Goal: Task Accomplishment & Management: Manage account settings

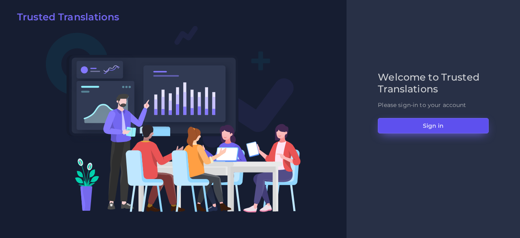
click at [391, 118] on button "Sign in" at bounding box center [433, 125] width 111 height 15
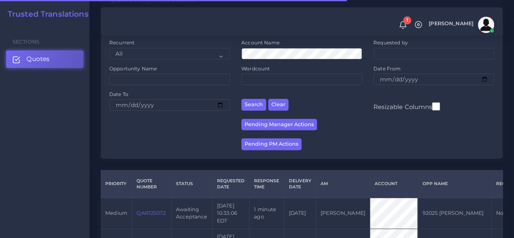
scroll to position [203, 0]
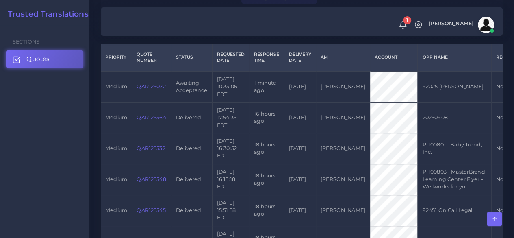
click at [151, 89] on link "QAR125072" at bounding box center [151, 86] width 29 height 6
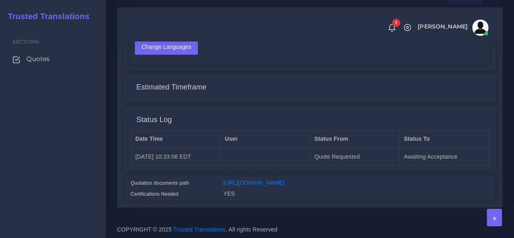
scroll to position [635, 0]
click at [284, 179] on link "https://workdrive.zoho.com/fgoh3e43b1a1fe2124b65bedd7c3c51a0e040/teams/fgoh3e43…" at bounding box center [253, 182] width 61 height 7
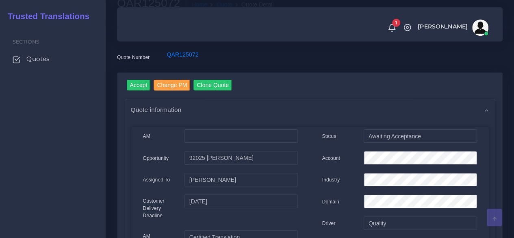
scroll to position [0, 0]
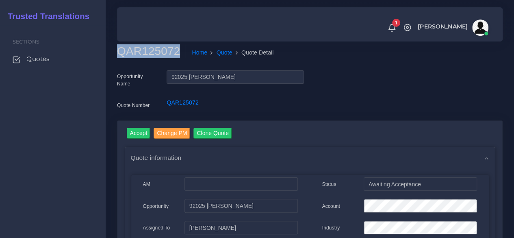
drag, startPoint x: 177, startPoint y: 54, endPoint x: 117, endPoint y: 57, distance: 59.8
click at [117, 57] on h2 "QAR125072" at bounding box center [151, 51] width 69 height 14
copy h2 "QAR125072"
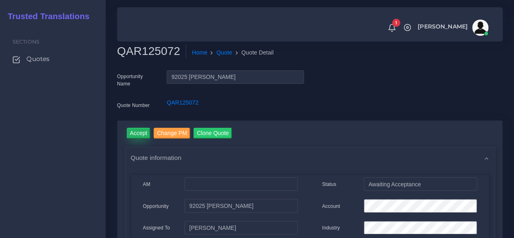
click at [138, 135] on input "Accept" at bounding box center [139, 133] width 24 height 11
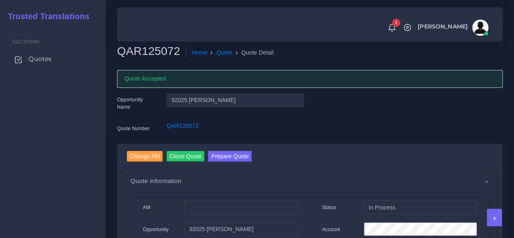
click at [52, 61] on link "Quotes" at bounding box center [52, 58] width 93 height 17
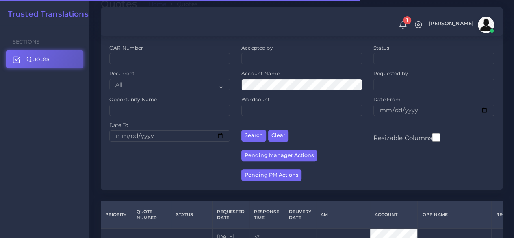
scroll to position [163, 0]
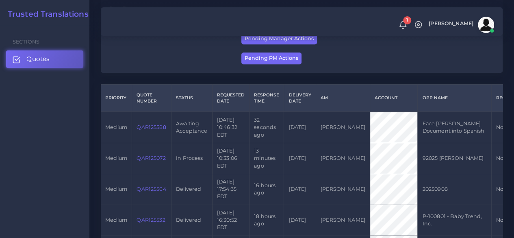
click at [150, 130] on link "QAR125588" at bounding box center [151, 127] width 29 height 6
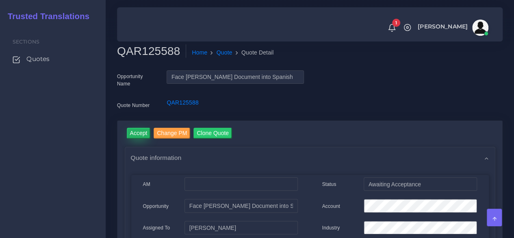
click at [139, 136] on input "Accept" at bounding box center [139, 133] width 24 height 11
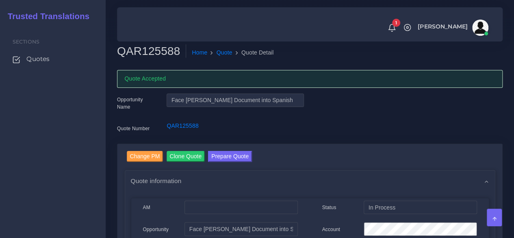
click at [158, 52] on h2 "QAR125588" at bounding box center [151, 51] width 69 height 14
copy h2 "QAR125588"
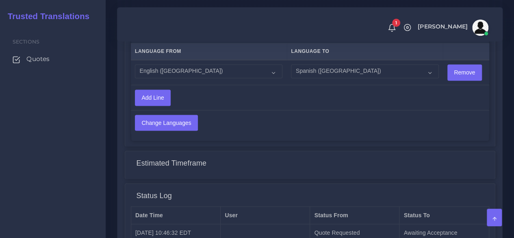
scroll to position [683, 0]
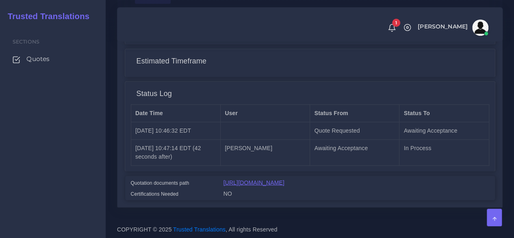
click at [263, 179] on link "[URL][DOMAIN_NAME]" at bounding box center [253, 182] width 61 height 7
